Goal: Information Seeking & Learning: Learn about a topic

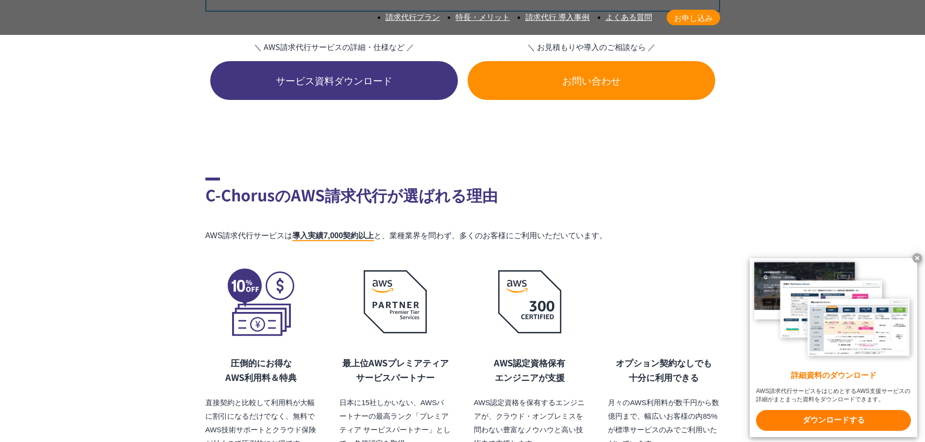
scroll to position [7332, 0]
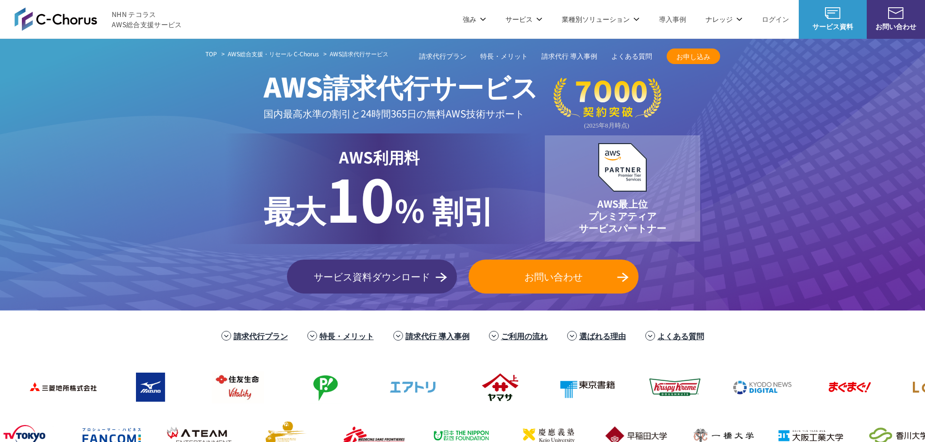
click at [117, 337] on ul "請求代行プラン 特長・メリット 請求代行 導入事例 ご利用の流れ 選ばれる理由 よくある質問" at bounding box center [462, 335] width 925 height 21
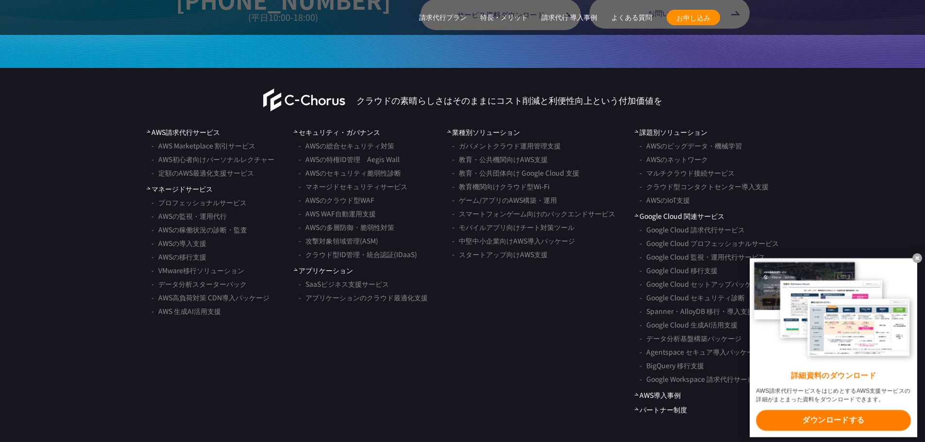
scroll to position [7819, 0]
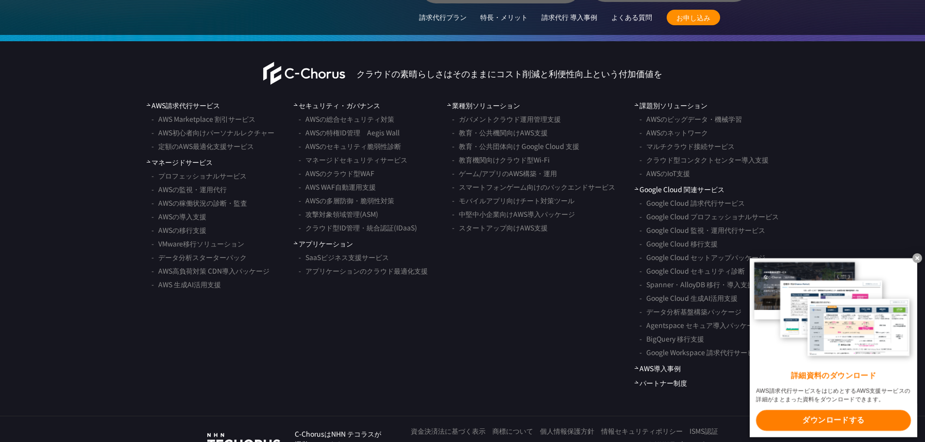
drag, startPoint x: 81, startPoint y: 162, endPoint x: 68, endPoint y: 332, distance: 170.9
click at [543, 254] on x-t at bounding box center [917, 258] width 10 height 10
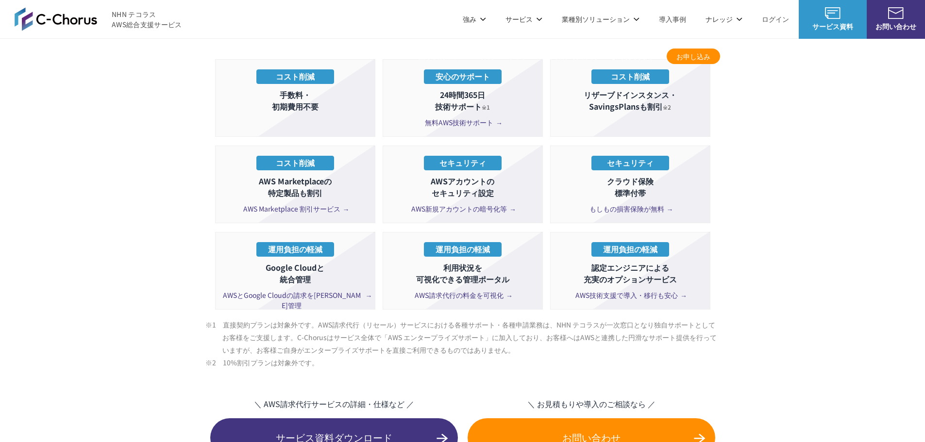
scroll to position [0, 0]
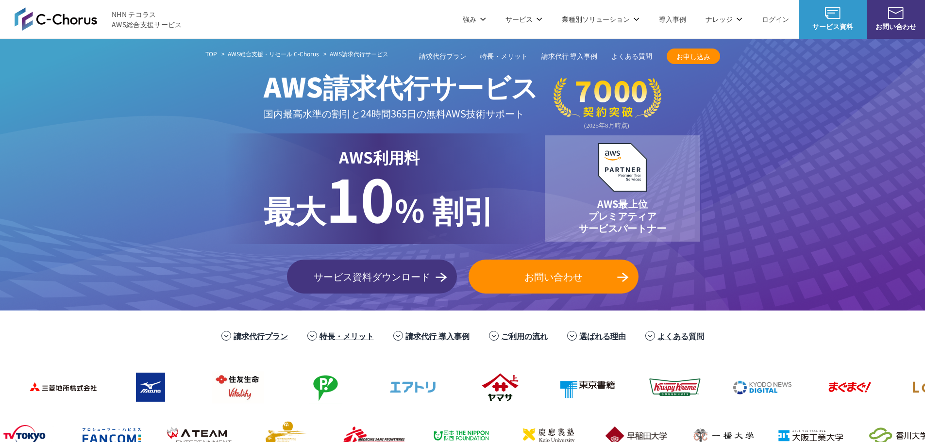
drag, startPoint x: 70, startPoint y: 88, endPoint x: 72, endPoint y: 31, distance: 57.3
